Goal: Information Seeking & Learning: Check status

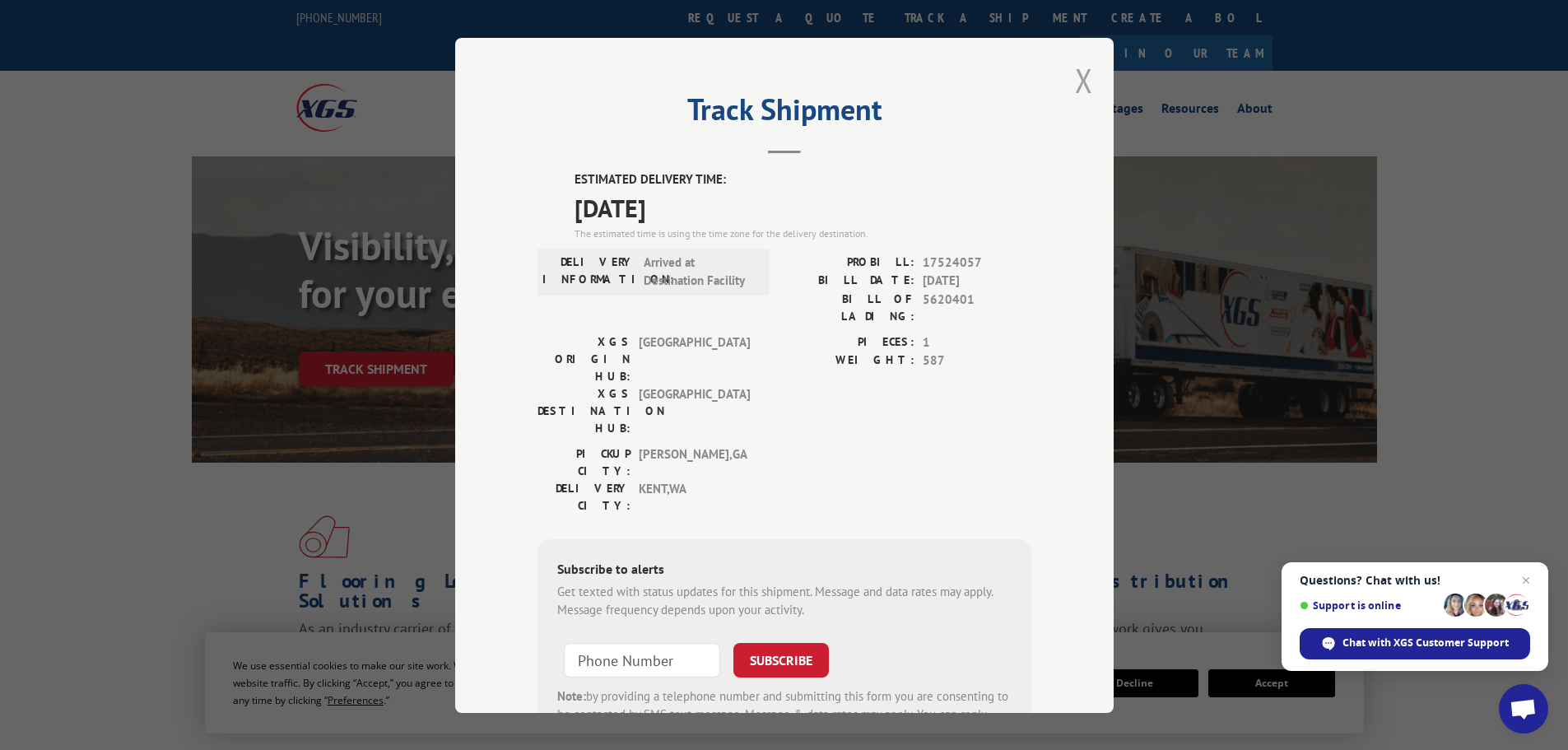
click at [1079, 80] on button "Close modal" at bounding box center [1084, 80] width 18 height 44
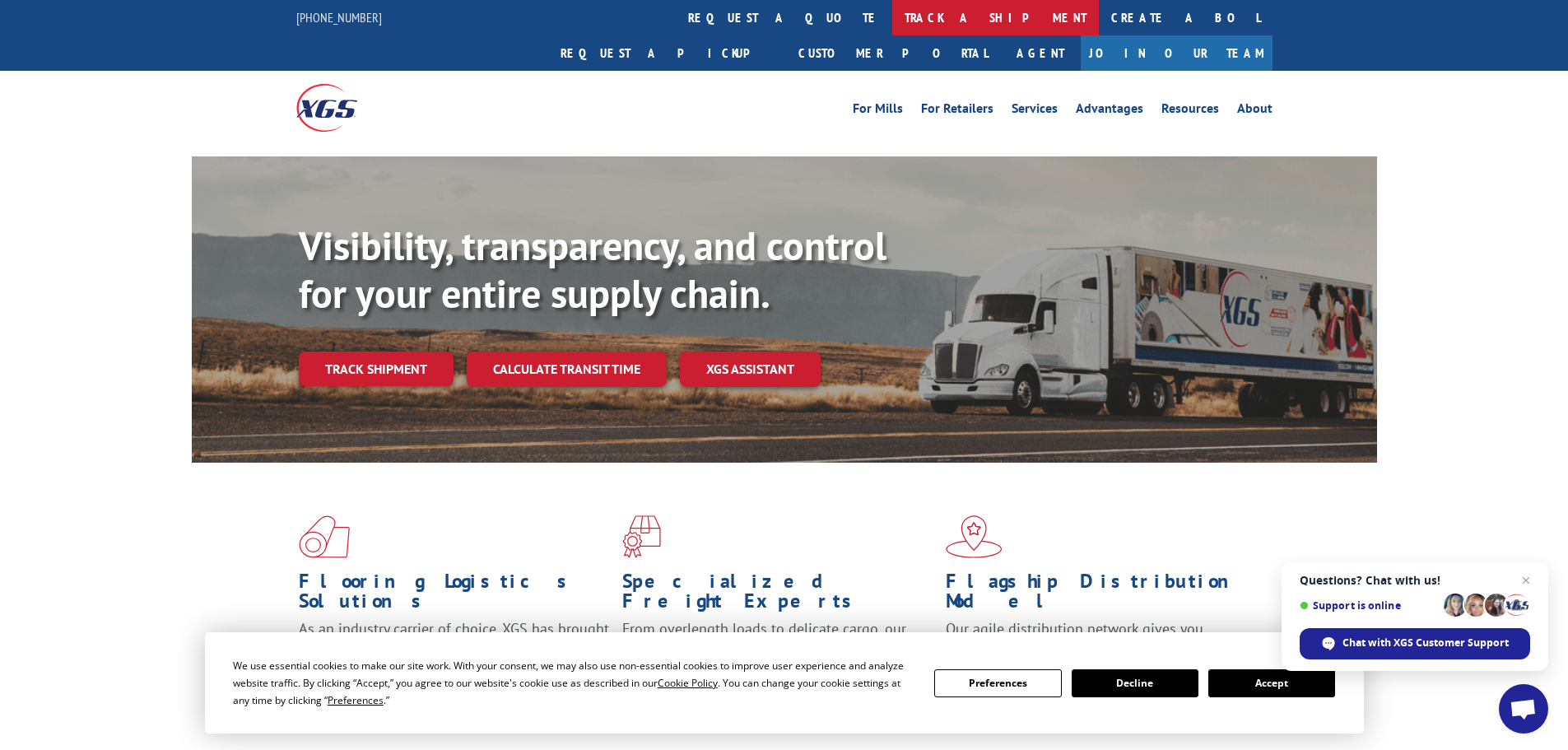
click at [893, 21] on link "track a shipment" at bounding box center [995, 18] width 206 height 35
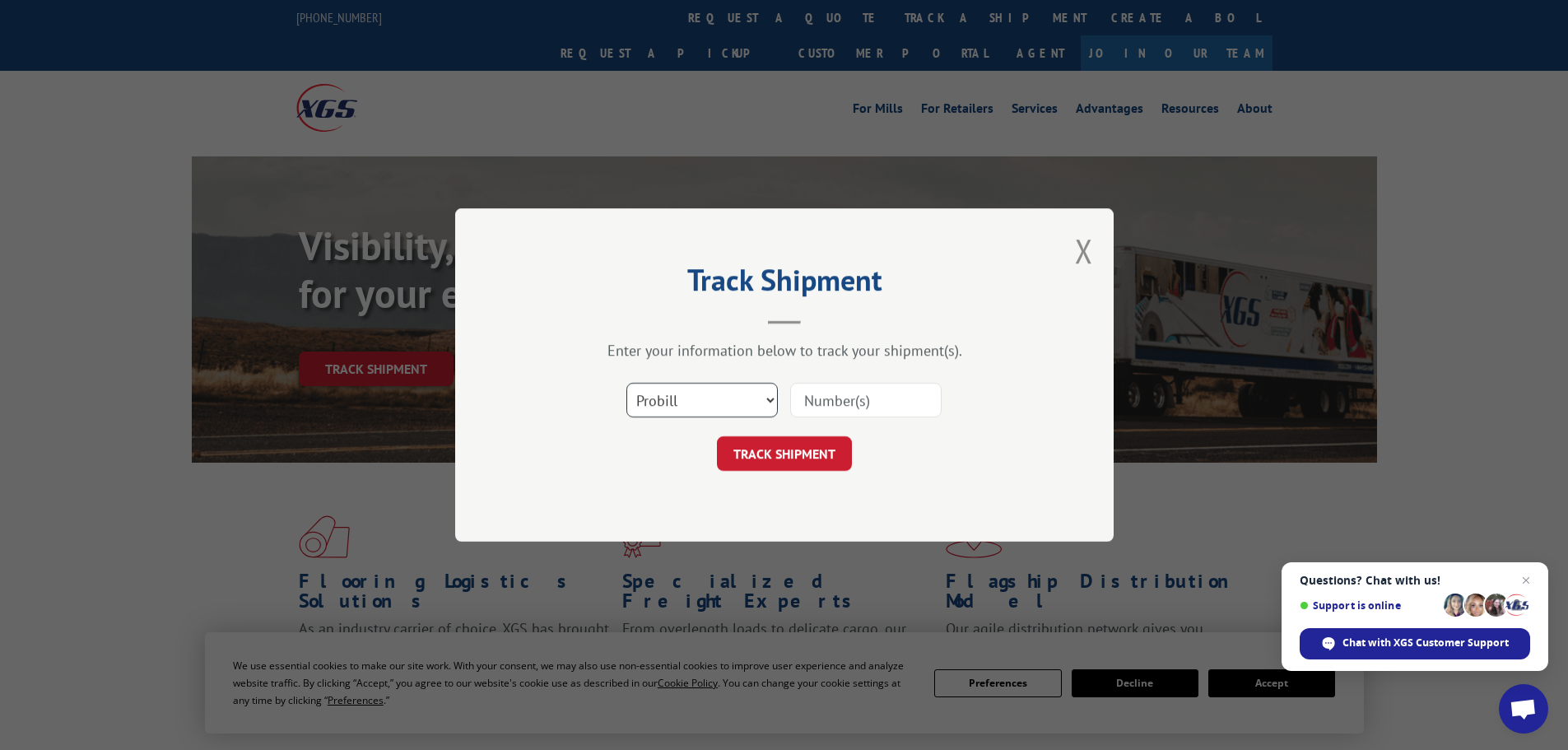
click at [707, 410] on select "Select category... Probill BOL PO" at bounding box center [702, 399] width 151 height 35
select select "bol"
click at [627, 382] on select "Select category... Probill BOL PO" at bounding box center [702, 399] width 151 height 35
click at [803, 398] on input at bounding box center [866, 399] width 151 height 35
paste input "5594095"
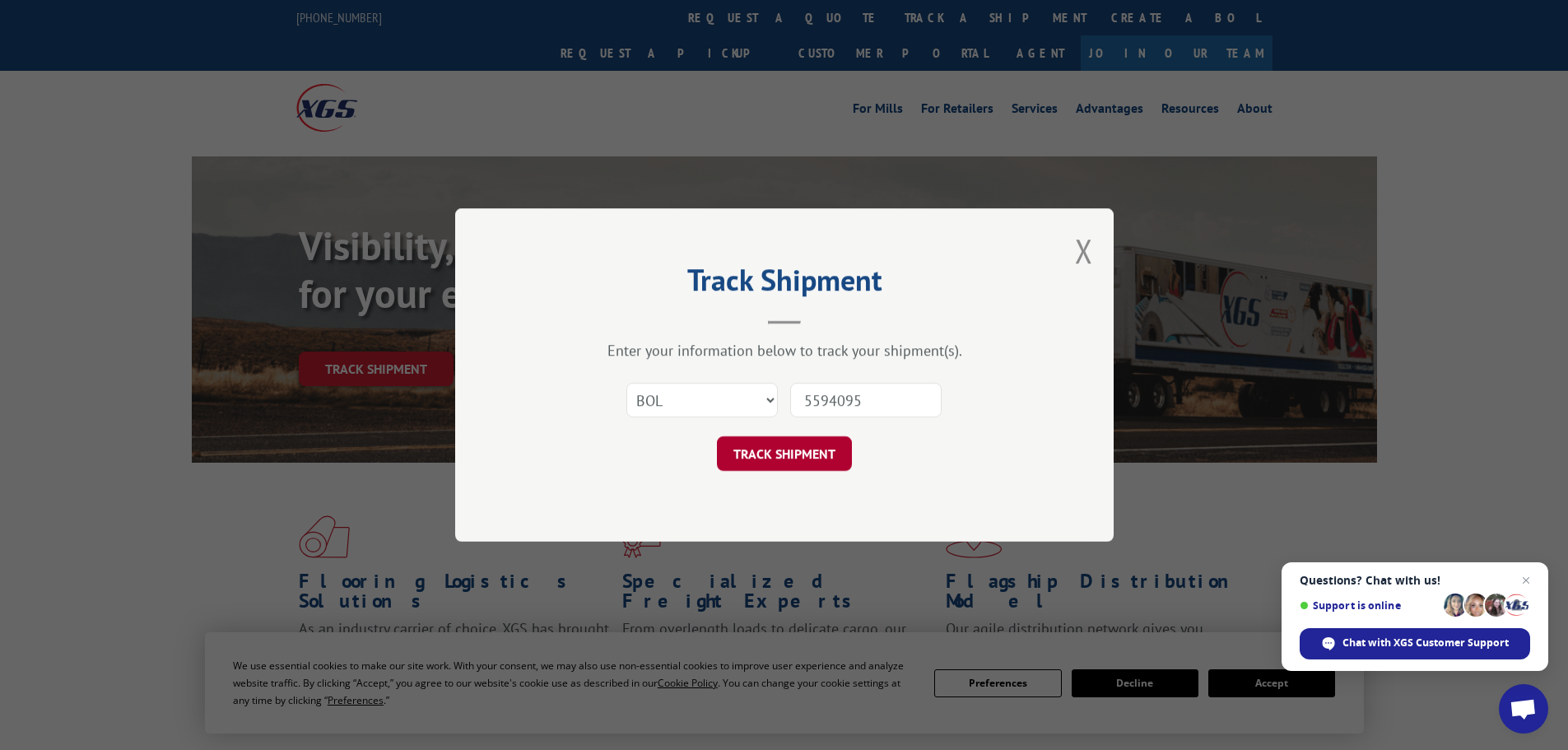
type input "5594095"
click at [803, 450] on button "TRACK SHIPMENT" at bounding box center [784, 453] width 135 height 35
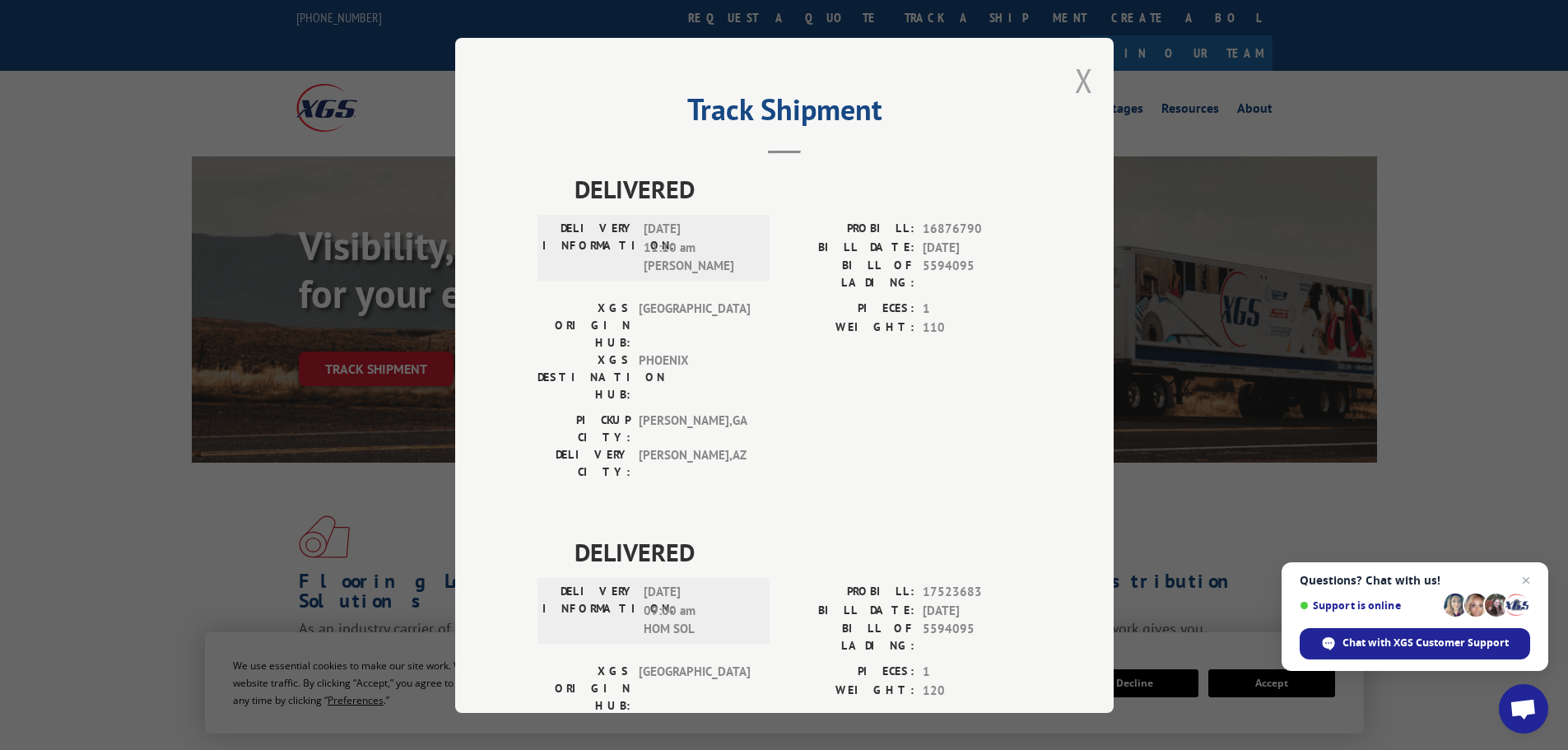
click at [1079, 80] on button "Close modal" at bounding box center [1084, 80] width 18 height 44
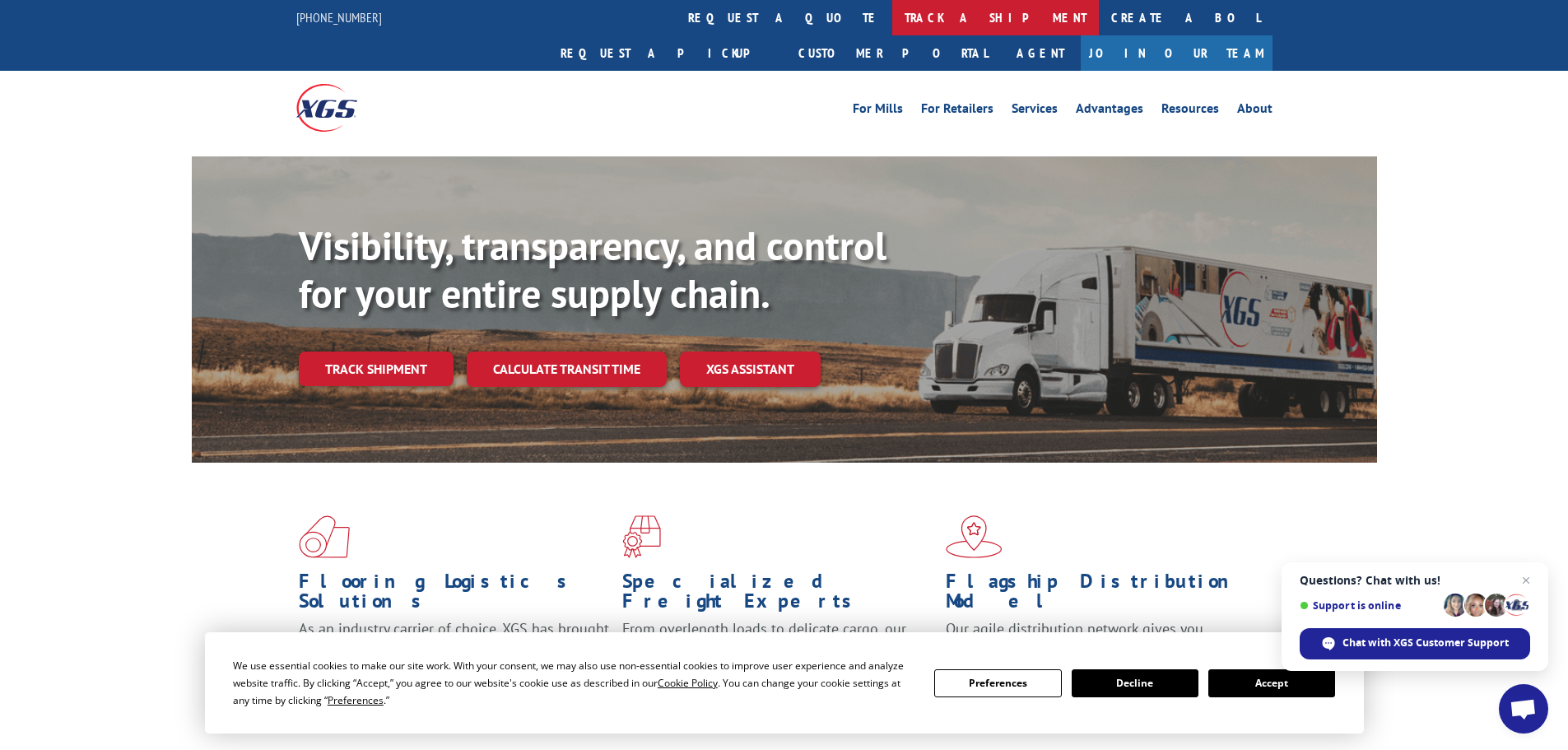
click at [893, 16] on link "track a shipment" at bounding box center [995, 18] width 206 height 35
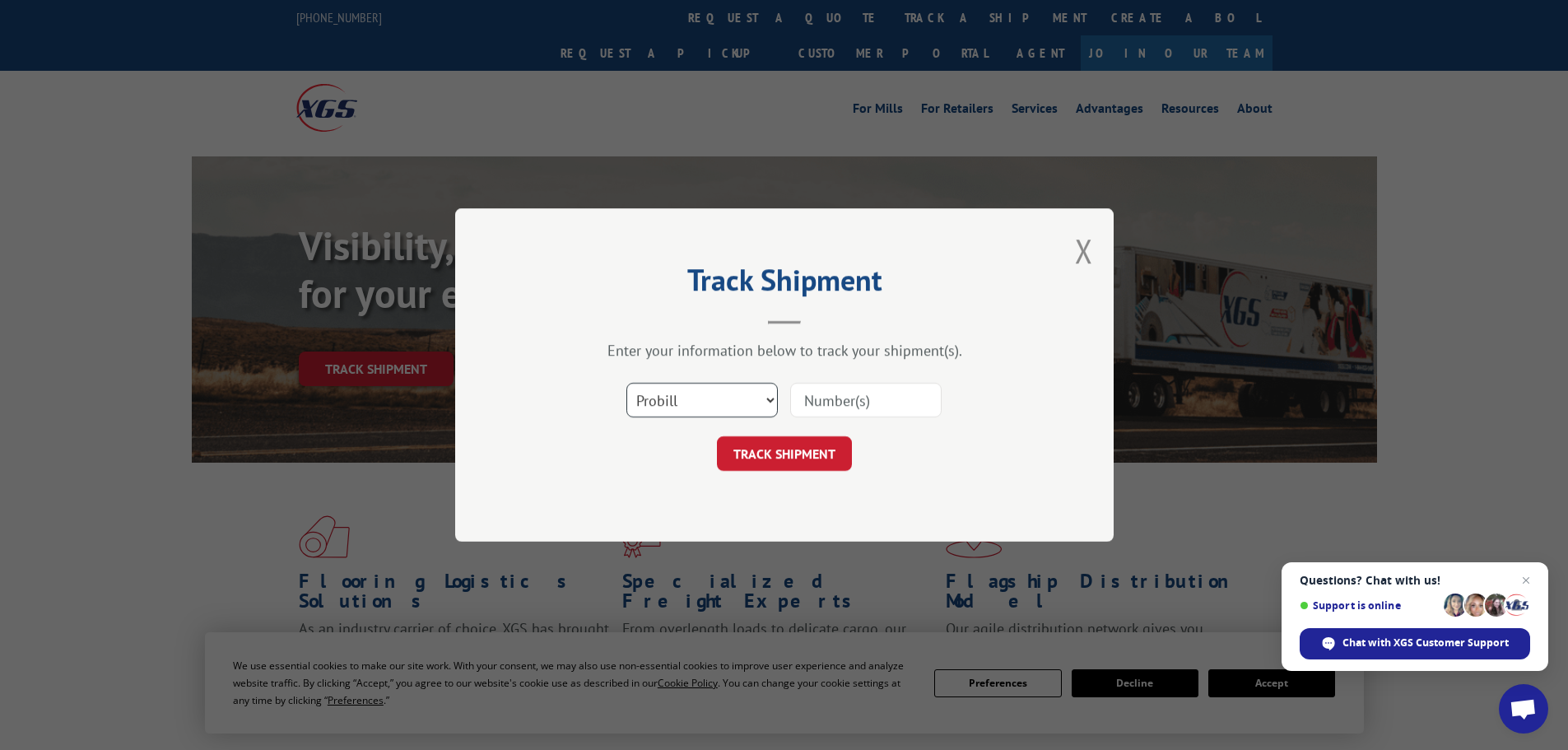
click at [743, 399] on select "Select category... Probill BOL PO" at bounding box center [702, 399] width 151 height 35
select select "bol"
click at [627, 382] on select "Select category... Probill BOL PO" at bounding box center [702, 399] width 151 height 35
click at [845, 400] on input at bounding box center [866, 399] width 151 height 35
paste input "5656756"
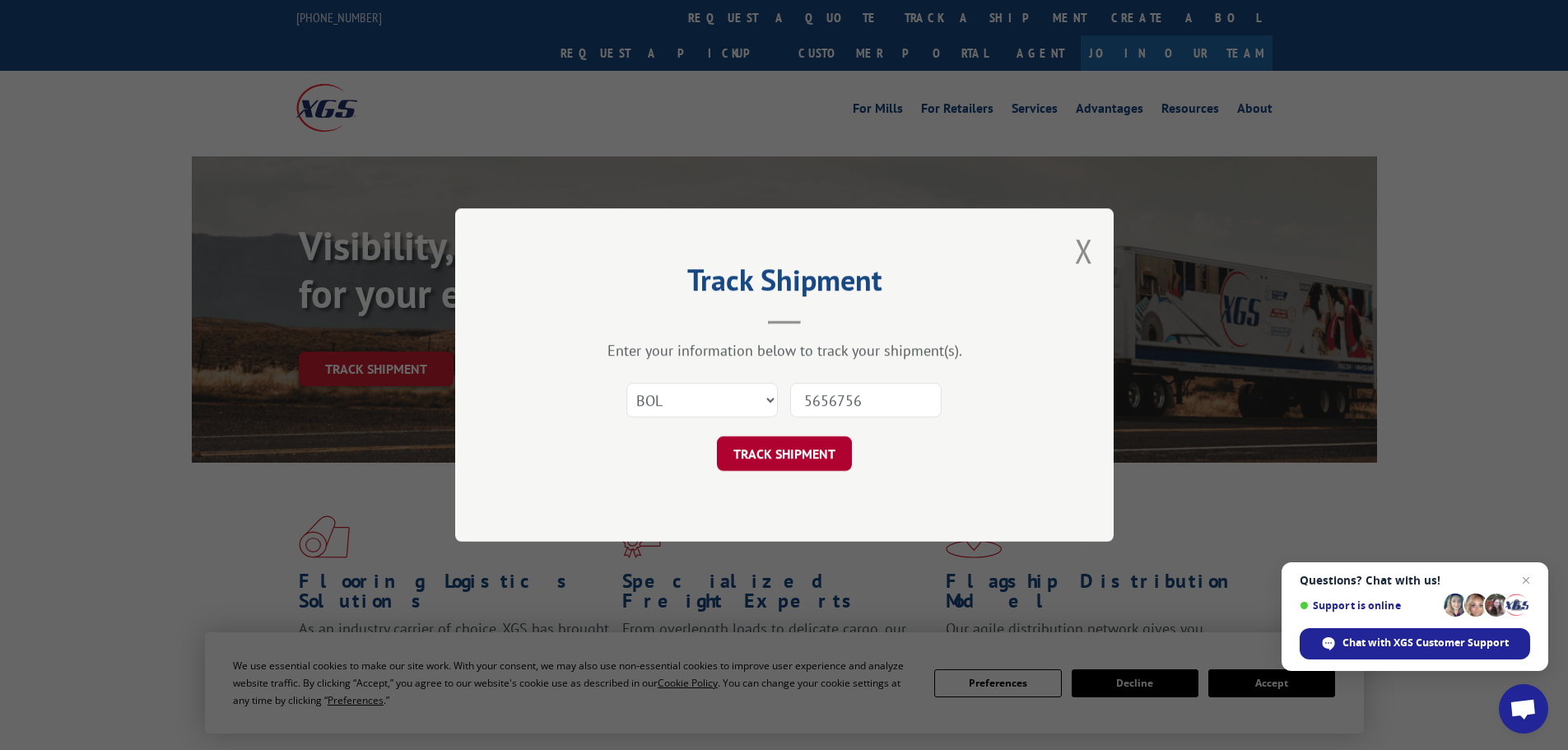
type input "5656756"
click at [824, 448] on button "TRACK SHIPMENT" at bounding box center [784, 453] width 135 height 35
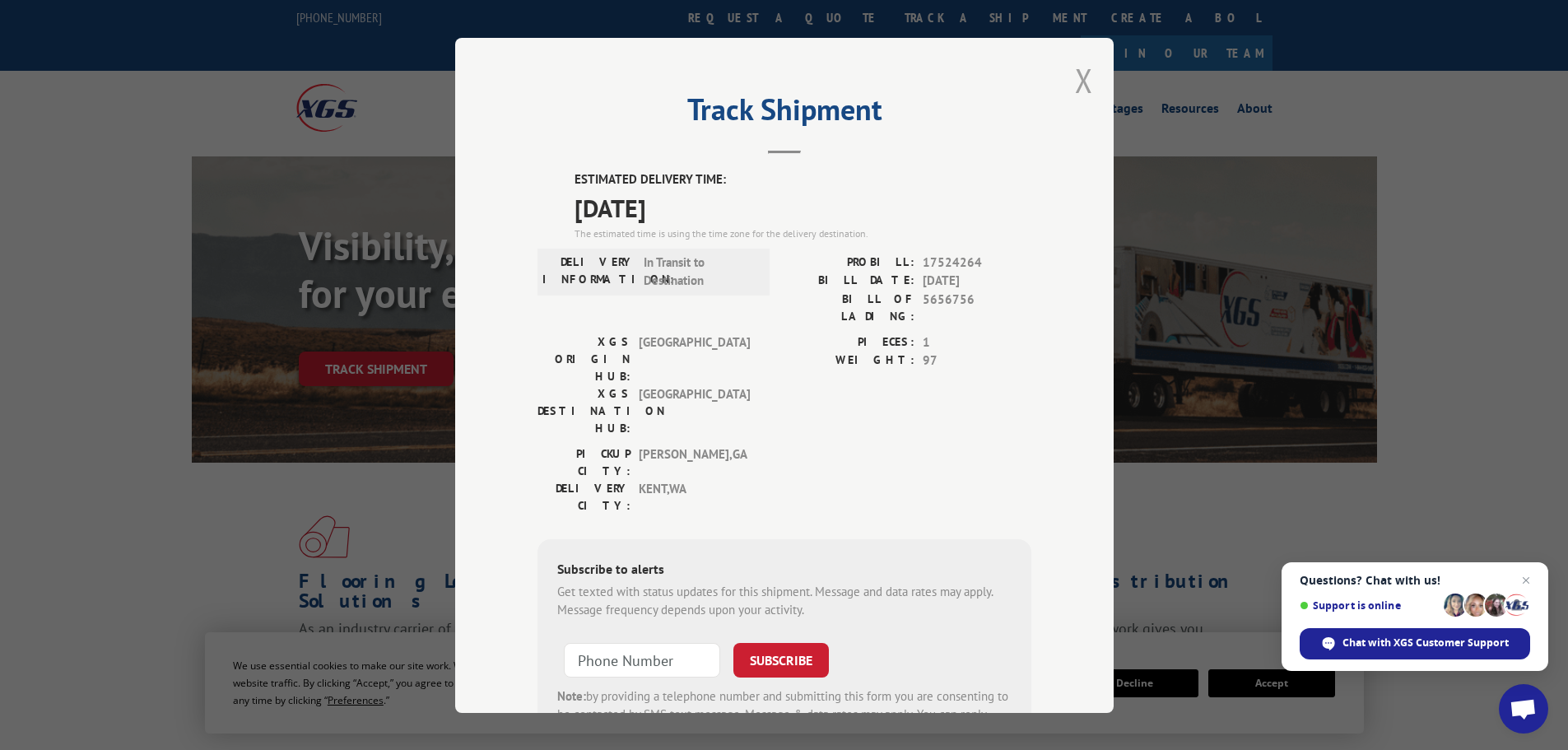
click at [1080, 74] on button "Close modal" at bounding box center [1084, 80] width 18 height 44
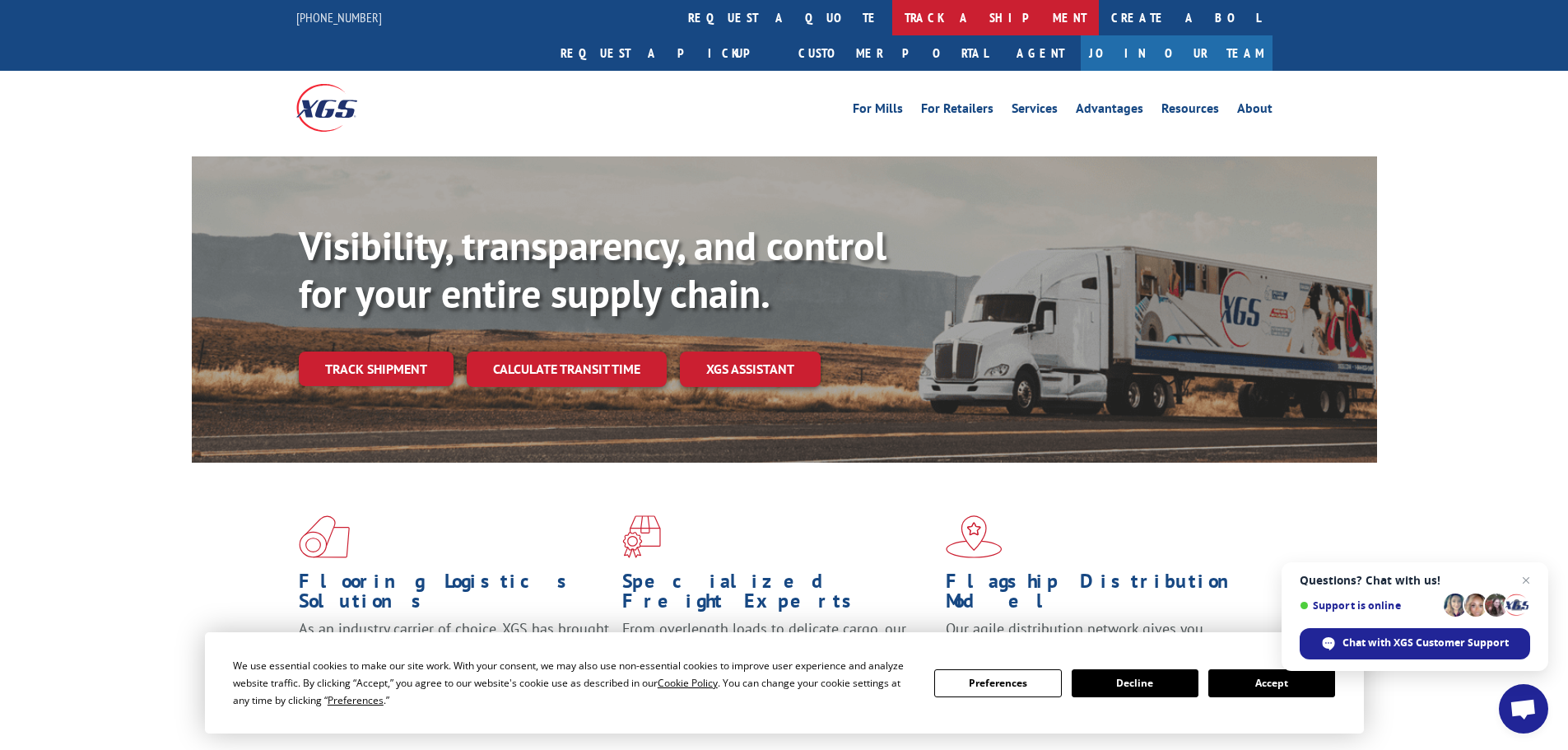
click at [893, 11] on link "track a shipment" at bounding box center [995, 18] width 206 height 35
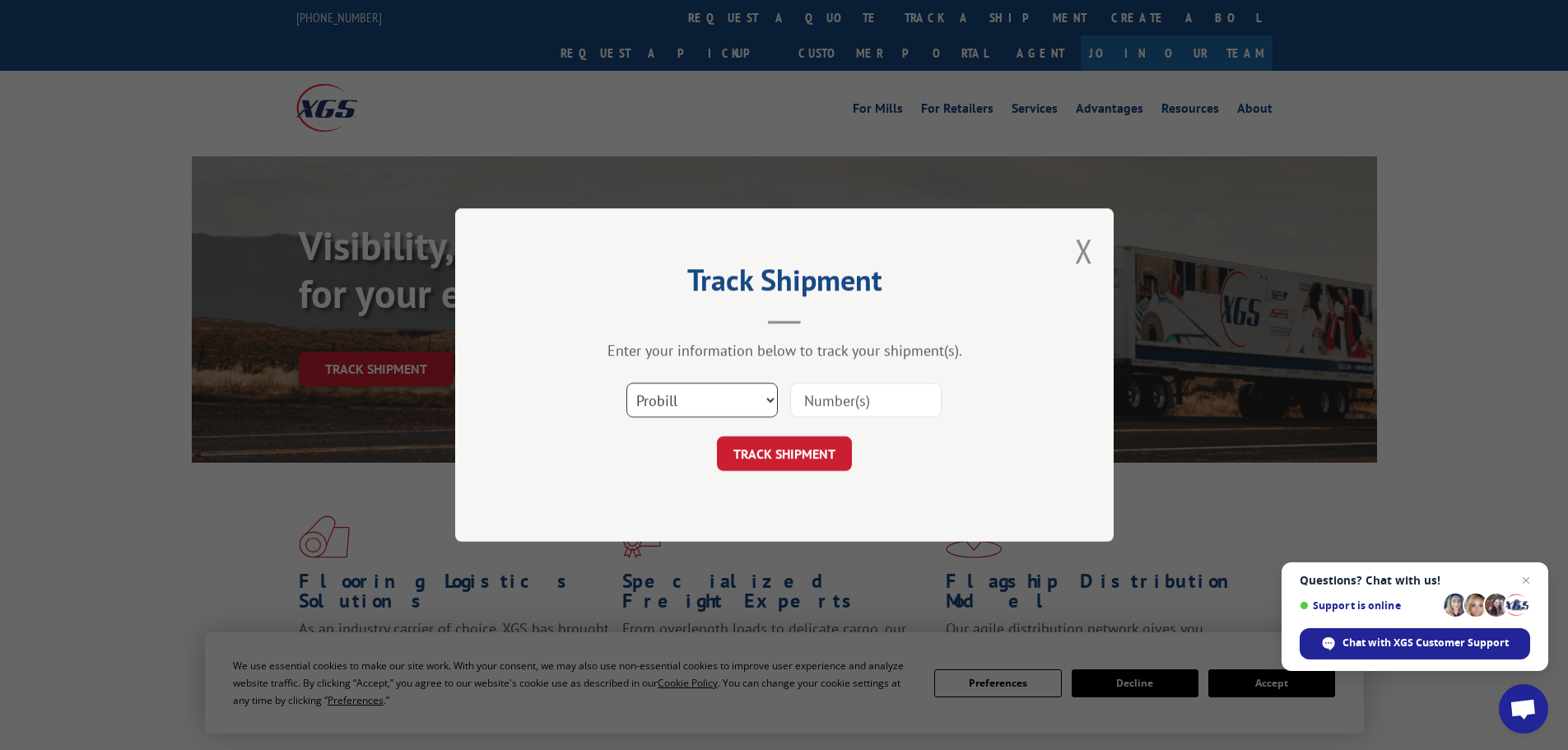
click at [747, 398] on select "Select category... Probill BOL PO" at bounding box center [702, 399] width 151 height 35
select select "bol"
click at [627, 382] on select "Select category... Probill BOL PO" at bounding box center [702, 399] width 151 height 35
click at [829, 400] on input at bounding box center [866, 399] width 151 height 35
paste input "7067695"
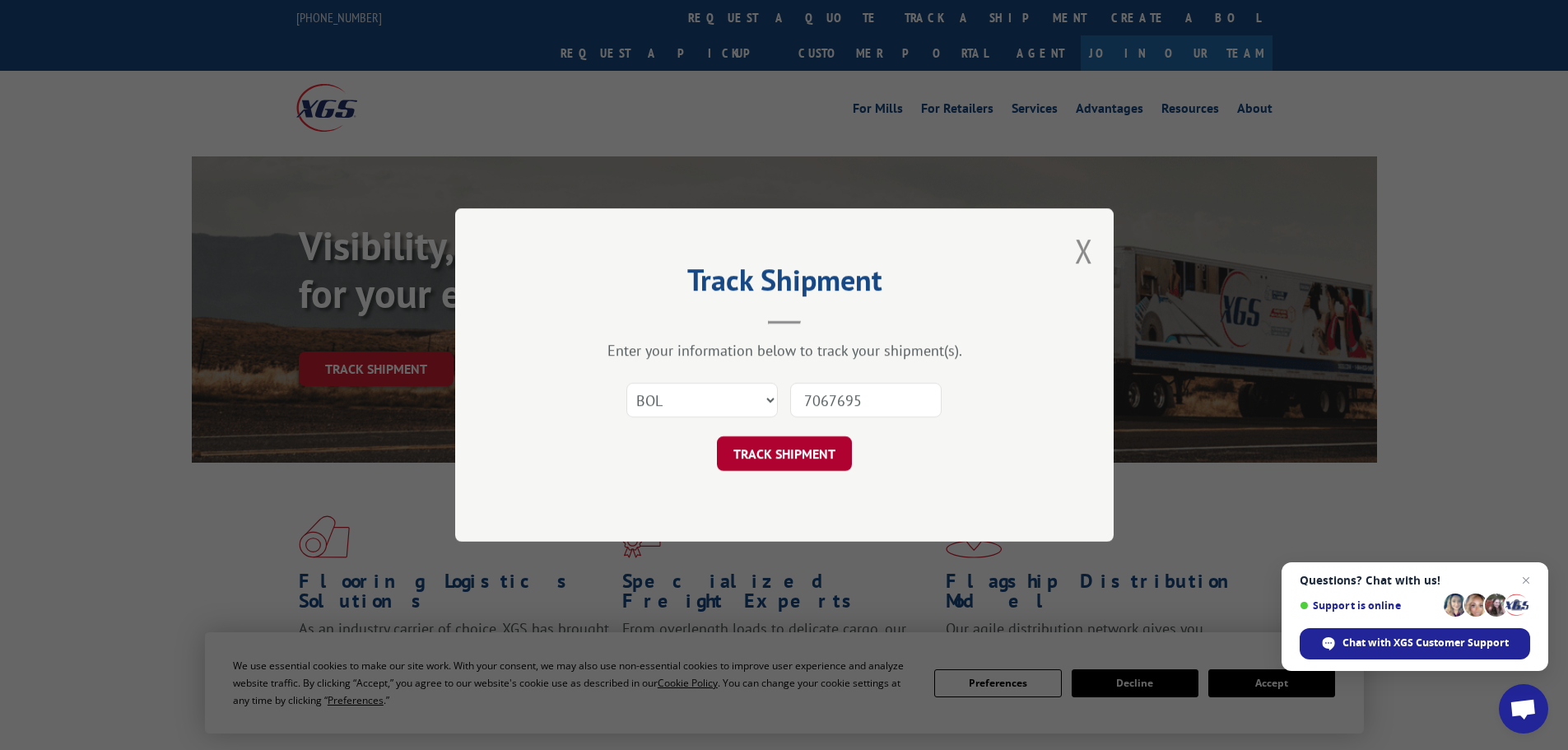
type input "7067695"
click at [800, 459] on button "TRACK SHIPMENT" at bounding box center [784, 453] width 135 height 35
